Goal: Transaction & Acquisition: Purchase product/service

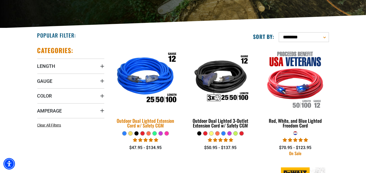
scroll to position [131, 0]
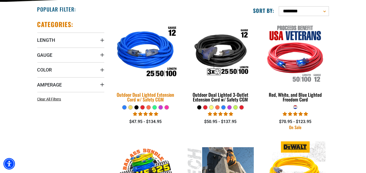
click at [147, 95] on div "Outdoor Dual Lighted Extension Cord w/ Safety CGM" at bounding box center [145, 96] width 67 height 9
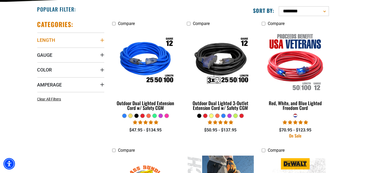
click at [101, 39] on icon "Length" at bounding box center [102, 40] width 4 height 4
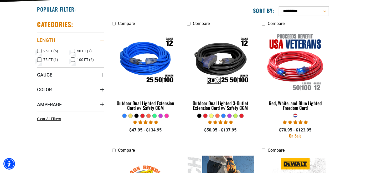
click at [101, 39] on div "Length" at bounding box center [102, 40] width 4 height 4
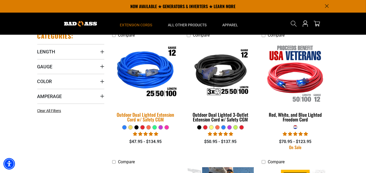
scroll to position [105, 0]
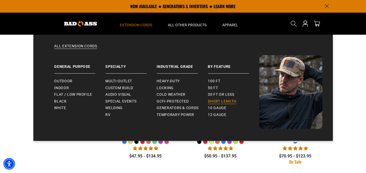
click at [233, 102] on span "Short Length" at bounding box center [222, 101] width 29 height 5
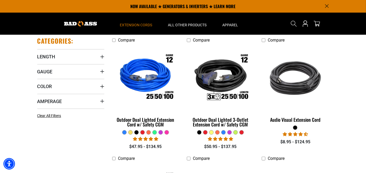
scroll to position [131, 0]
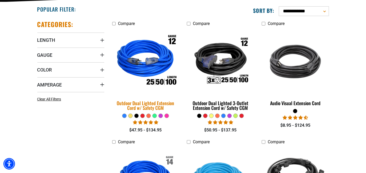
click at [163, 101] on div "Outdoor Dual Lighted Extension Cord w/ Safety CGM" at bounding box center [145, 105] width 67 height 9
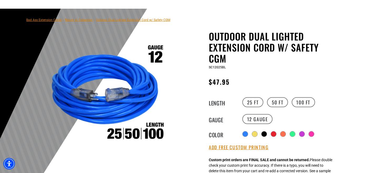
scroll to position [52, 0]
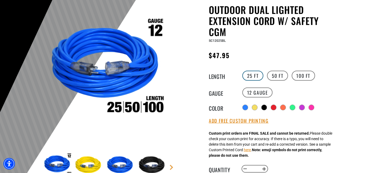
click at [253, 75] on label "25 FT" at bounding box center [252, 76] width 21 height 10
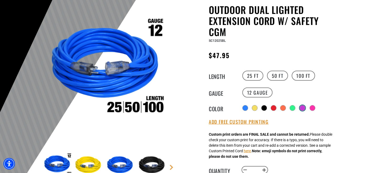
click at [301, 107] on div at bounding box center [302, 107] width 5 height 5
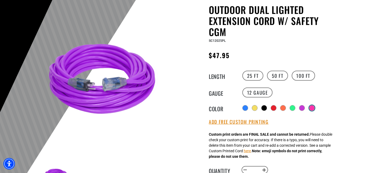
click at [310, 106] on div at bounding box center [311, 107] width 5 height 5
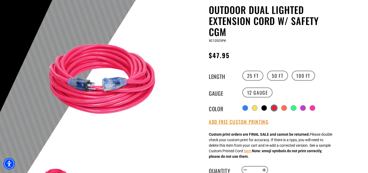
click at [273, 107] on div at bounding box center [273, 107] width 5 height 5
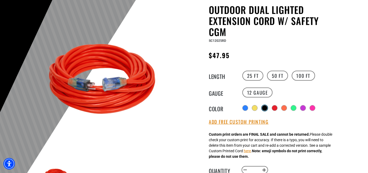
click at [264, 107] on div at bounding box center [264, 107] width 5 height 5
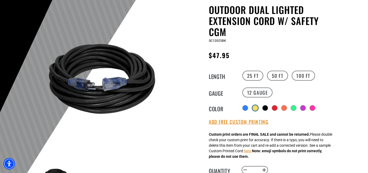
click at [254, 108] on div at bounding box center [254, 107] width 5 height 5
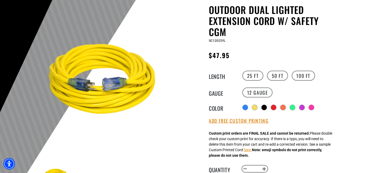
click at [262, 107] on div "Radio button Radio button Radio button Radio button Radio button Radio button" at bounding box center [289, 107] width 97 height 8
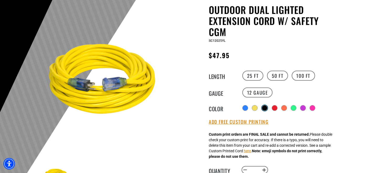
click at [265, 106] on div at bounding box center [264, 107] width 5 height 5
